Goal: Find specific page/section: Find specific page/section

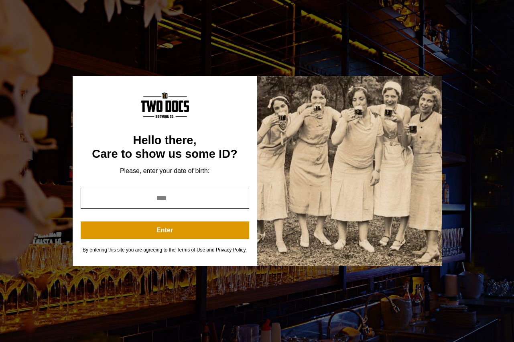
click at [162, 198] on input "year" at bounding box center [165, 198] width 168 height 21
click at [160, 198] on input "year" at bounding box center [165, 198] width 168 height 21
type input "****"
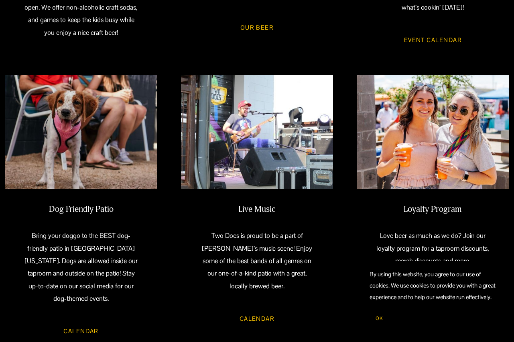
scroll to position [521, 0]
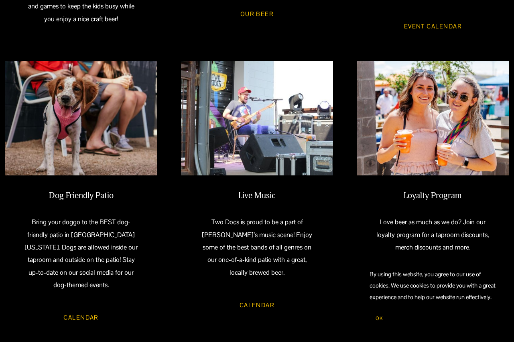
click at [256, 310] on link "Calendar" at bounding box center [256, 305] width 59 height 22
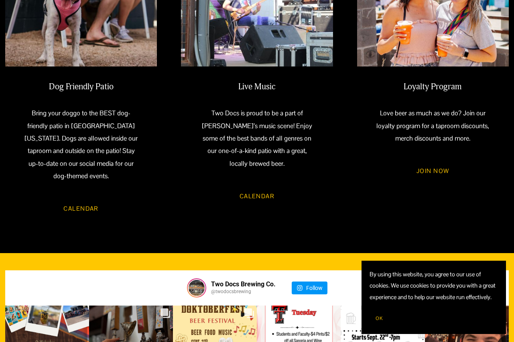
scroll to position [642, 0]
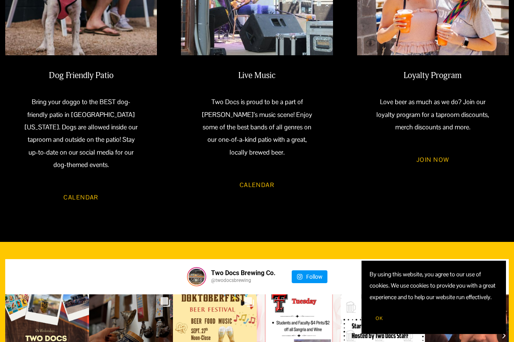
click at [254, 188] on link "Calendar" at bounding box center [256, 185] width 59 height 22
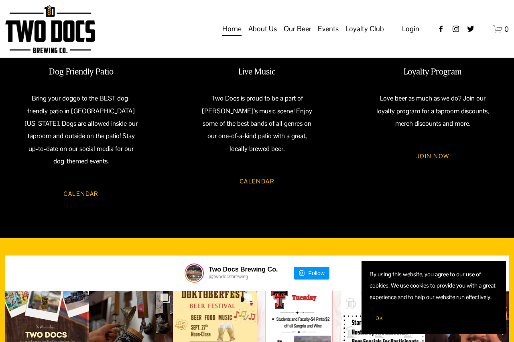
scroll to position [642, 0]
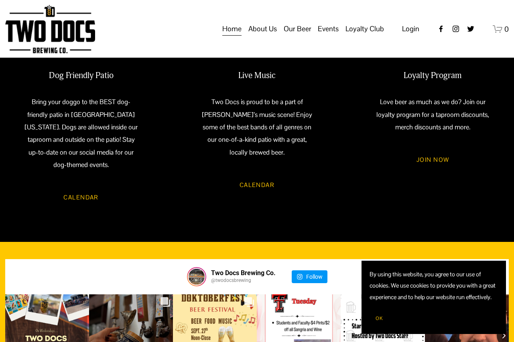
click at [77, 187] on link "CALENDAR" at bounding box center [80, 197] width 59 height 22
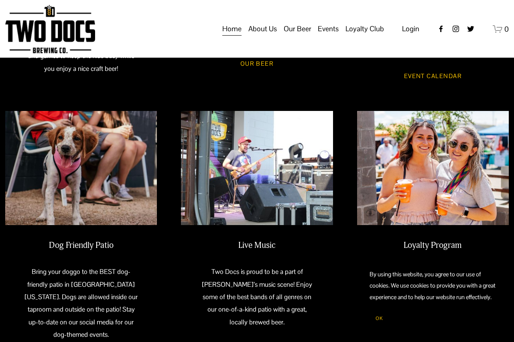
scroll to position [441, 0]
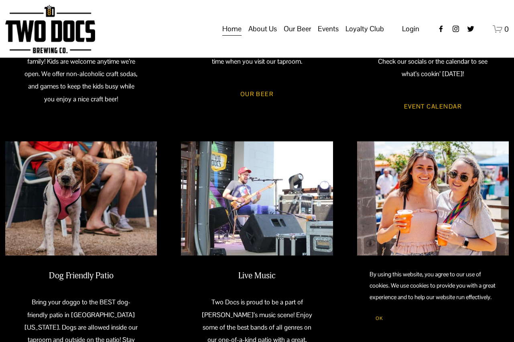
click at [0, 0] on span "Calendar" at bounding box center [0, 0] width 0 height 0
